Goal: Communication & Community: Share content

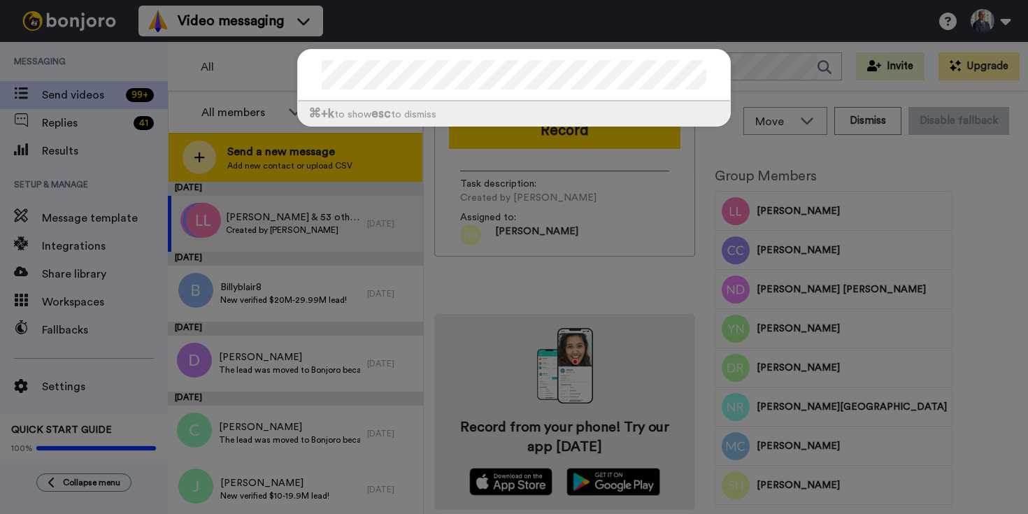
drag, startPoint x: 275, startPoint y: 176, endPoint x: 280, endPoint y: 164, distance: 13.5
click at [275, 176] on div "⌘ +k to show esc to dismiss" at bounding box center [514, 257] width 1028 height 514
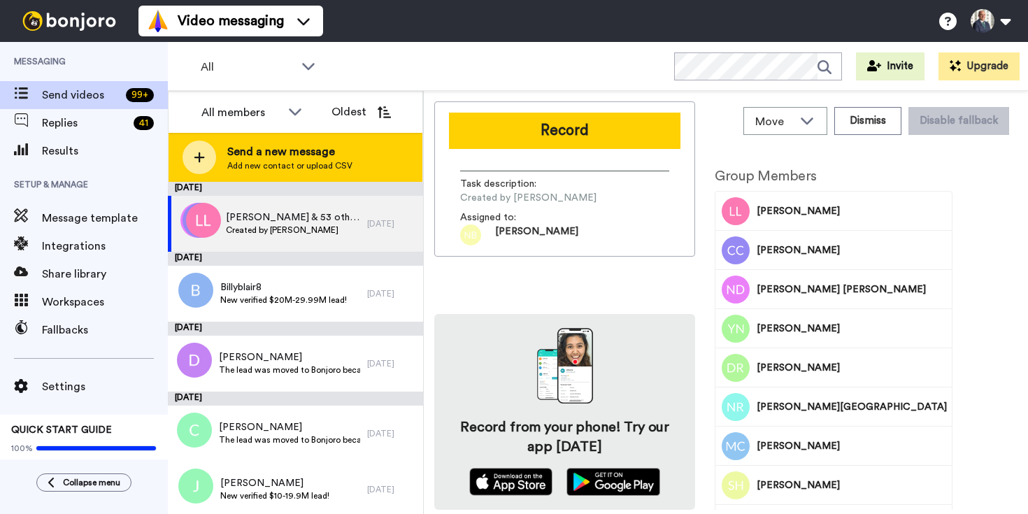
click at [283, 157] on span "Send a new message" at bounding box center [289, 151] width 125 height 17
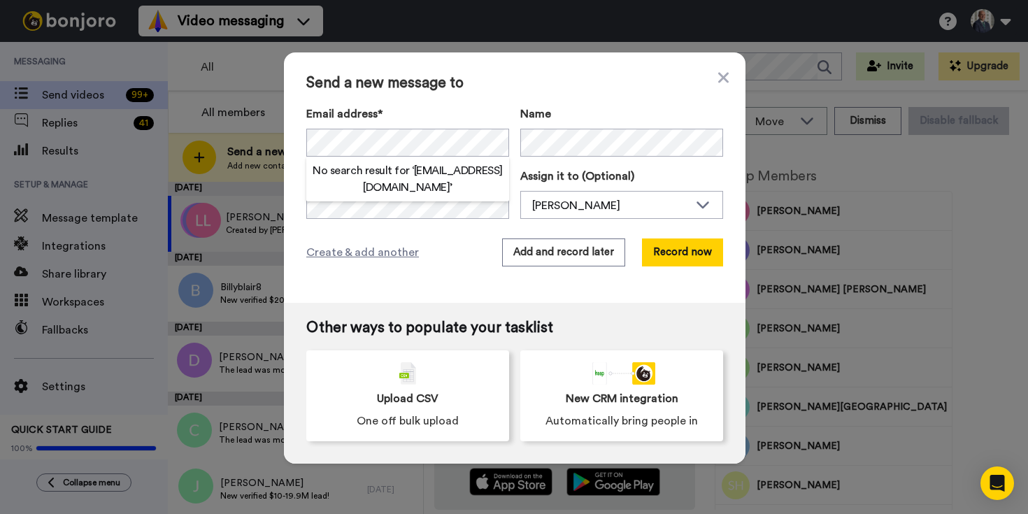
click at [424, 173] on h2 "No search result for ‘ [EMAIL_ADDRESS][DOMAIN_NAME] ’" at bounding box center [407, 179] width 203 height 34
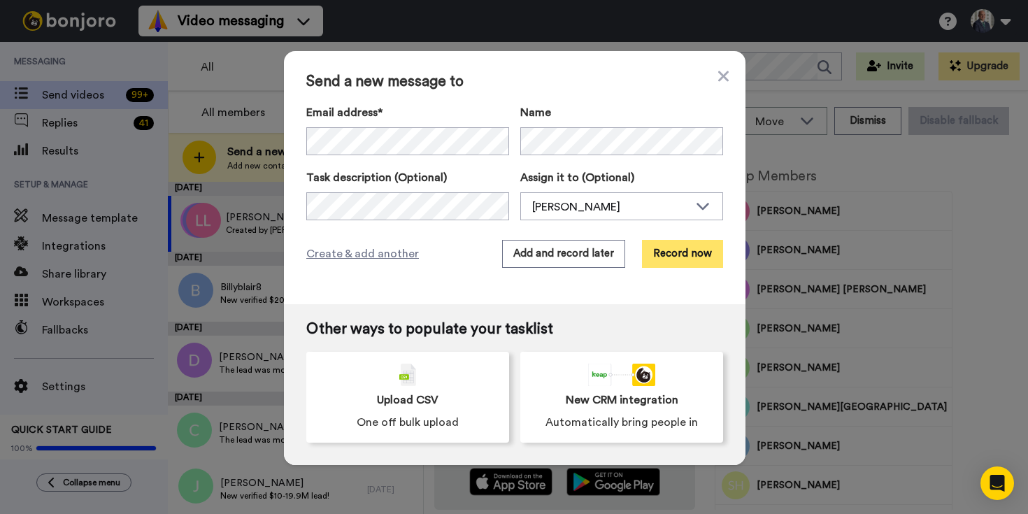
click at [698, 258] on button "Record now" at bounding box center [682, 254] width 81 height 28
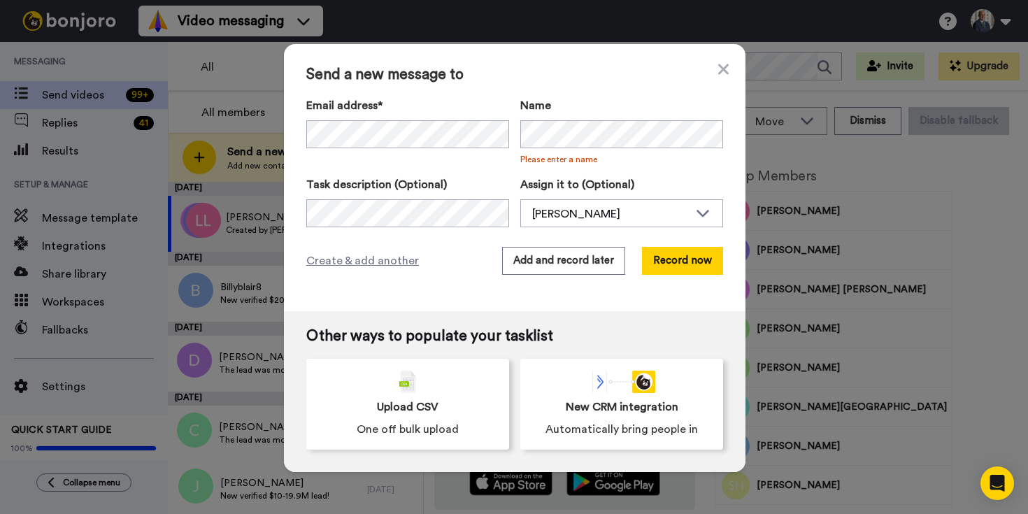
click at [616, 94] on div "Send a new message to Email address* No search result for ‘ [EMAIL_ADDRESS][DOM…" at bounding box center [514, 177] width 461 height 267
click at [682, 262] on button "Record now" at bounding box center [682, 261] width 81 height 28
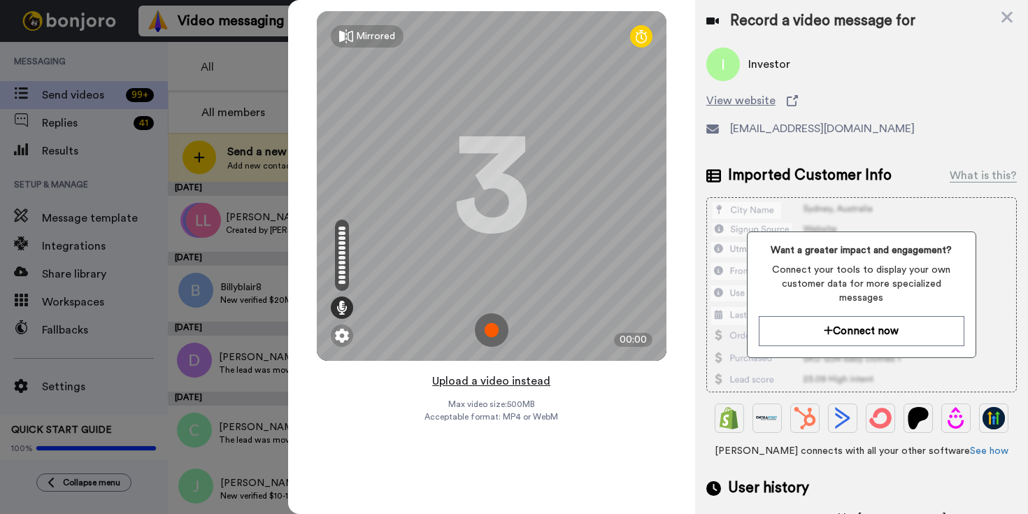
click at [505, 384] on button "Upload a video instead" at bounding box center [491, 381] width 127 height 18
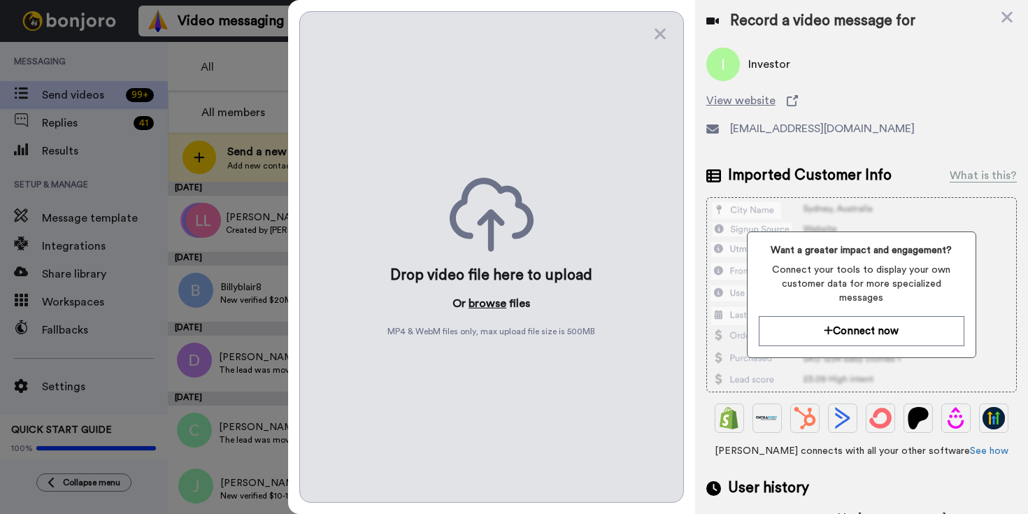
click at [477, 305] on button "browse" at bounding box center [487, 303] width 38 height 17
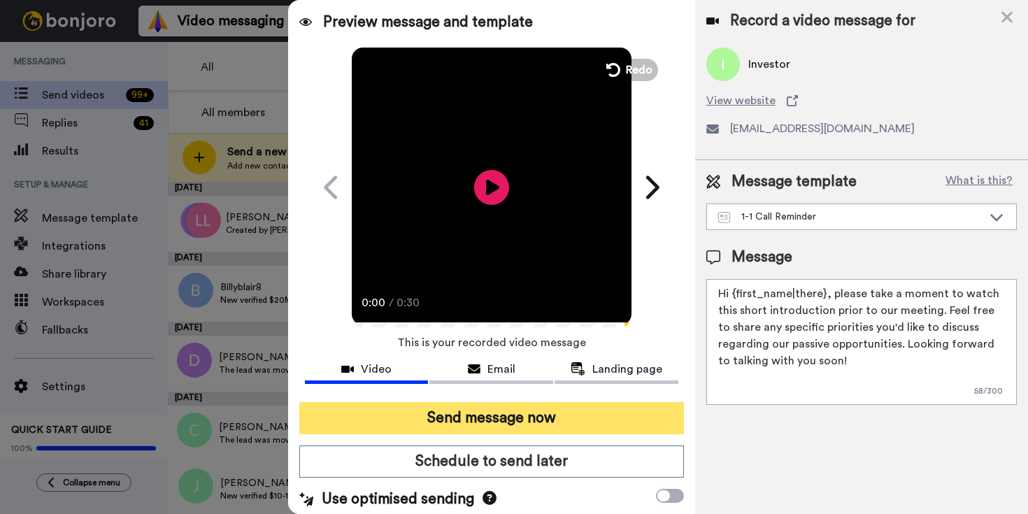
drag, startPoint x: 552, startPoint y: 416, endPoint x: 561, endPoint y: 416, distance: 9.1
click at [552, 416] on button "Send message now" at bounding box center [491, 418] width 384 height 32
